Goal: Task Accomplishment & Management: Use online tool/utility

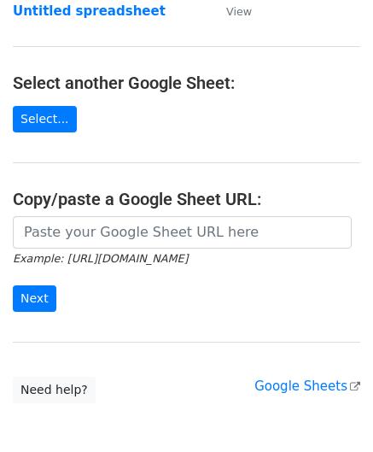
scroll to position [171, 0]
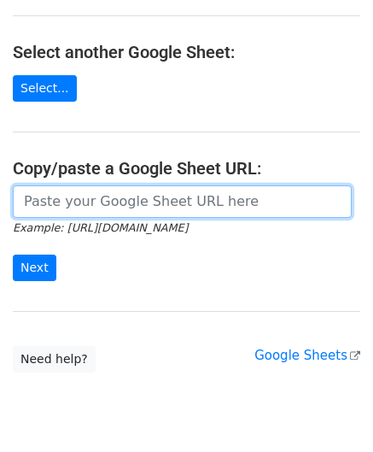
click at [70, 200] on input "url" at bounding box center [182, 201] width 339 height 32
paste input "https://docs.google.com/spreadsheets/d/1vx3TS-I-lM7sgjWWax71a0FdPogC_9FInaslQ76…"
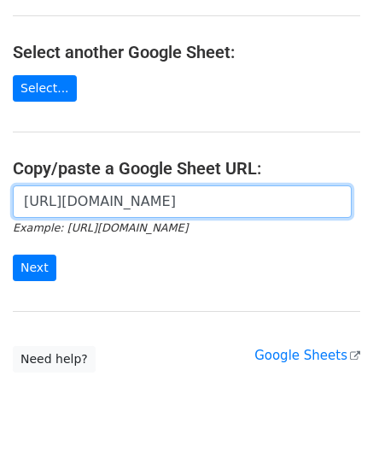
scroll to position [0, 358]
type input "https://docs.google.com/spreadsheets/d/1vx3TS-I-lM7sgjWWax71a0FdPogC_9FInaslQ76…"
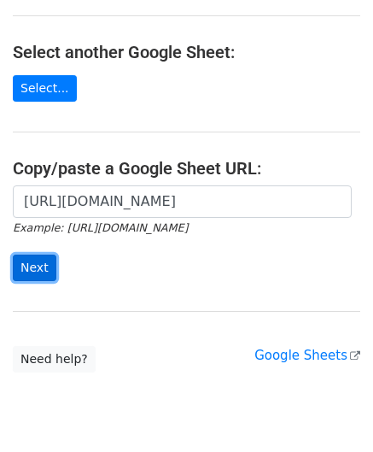
click at [37, 265] on input "Next" at bounding box center [35, 267] width 44 height 26
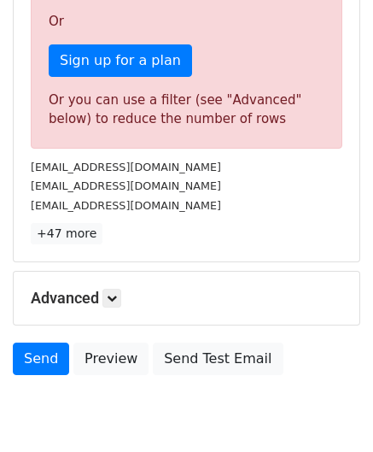
scroll to position [576, 0]
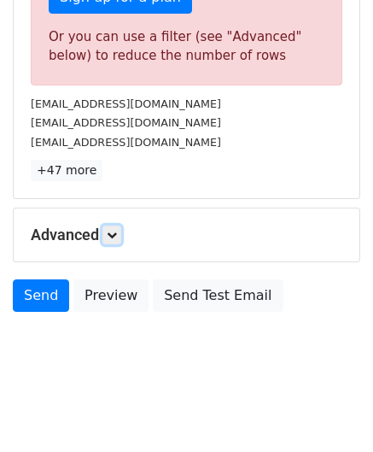
drag, startPoint x: 122, startPoint y: 231, endPoint x: 126, endPoint y: 243, distance: 12.4
click at [121, 231] on link at bounding box center [111, 234] width 19 height 19
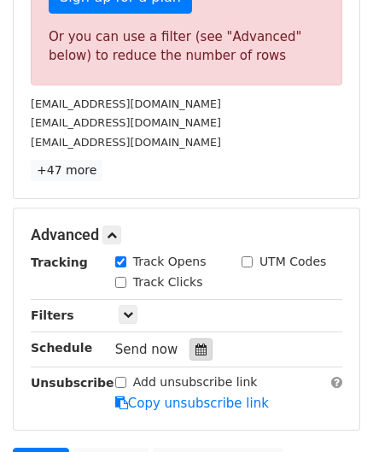
click at [196, 343] on icon at bounding box center [201, 349] width 11 height 12
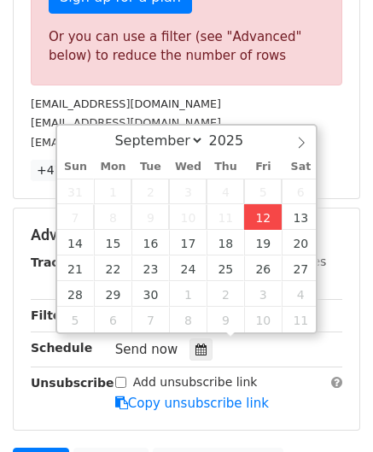
type input "[DATE] 12:00"
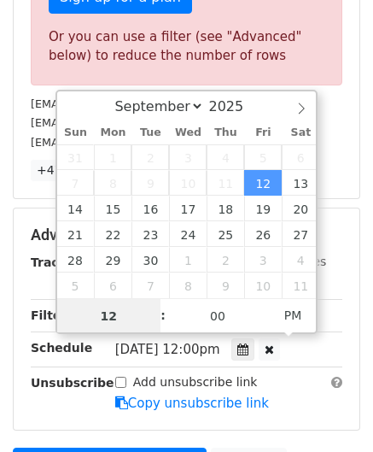
paste input "0"
type input "10"
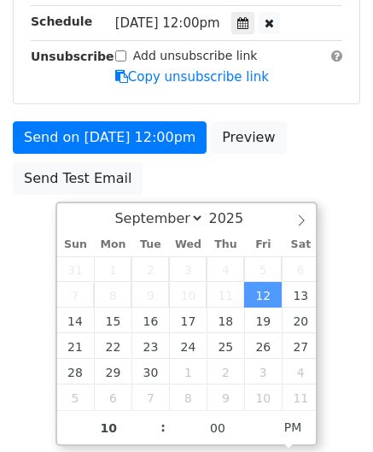
type input "[DATE] 22:00"
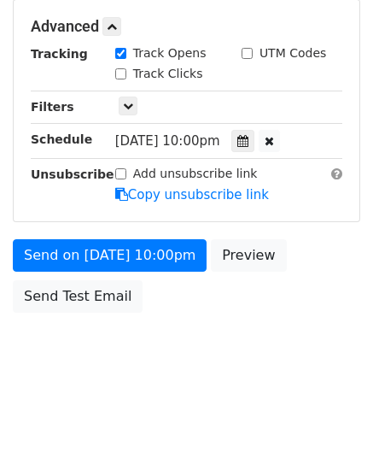
scroll to position [783, 0]
